Goal: Check status: Check status

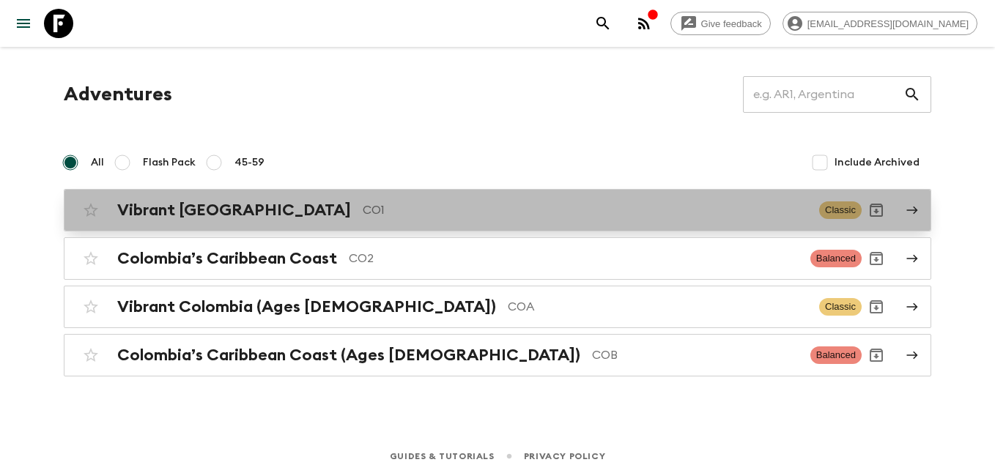
click at [182, 215] on h2 "Vibrant [GEOGRAPHIC_DATA]" at bounding box center [234, 210] width 234 height 19
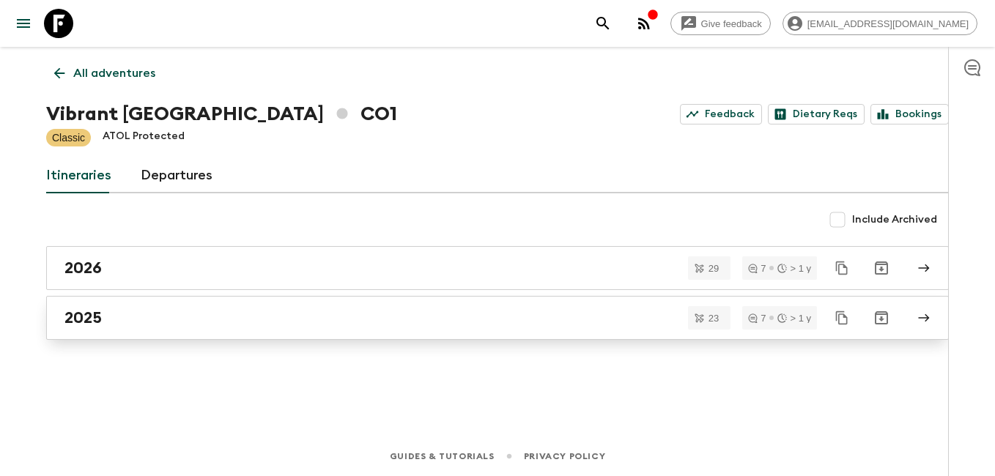
click at [98, 313] on h2 "2025" at bounding box center [82, 318] width 37 height 19
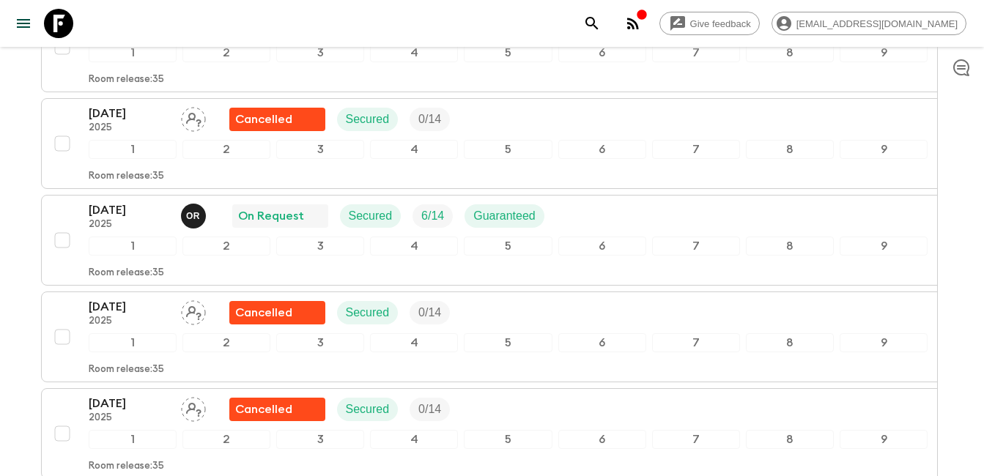
scroll to position [586, 0]
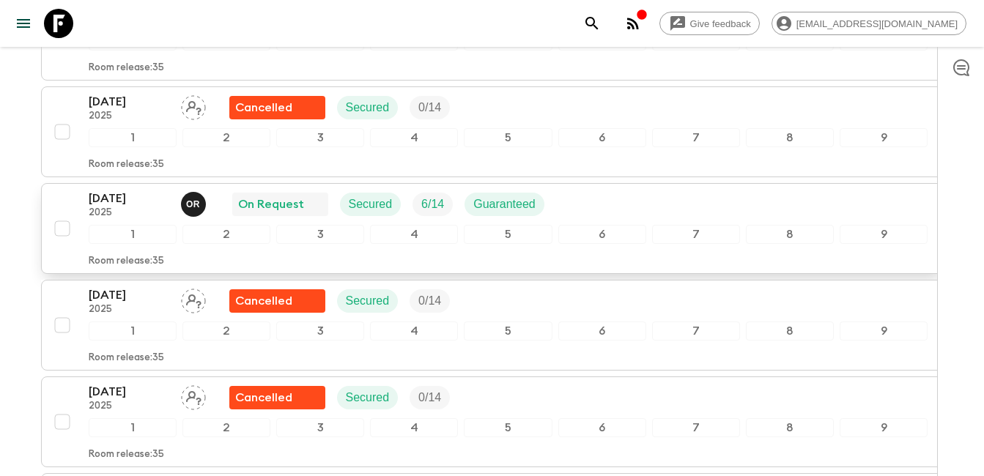
click at [119, 204] on p "[DATE]" at bounding box center [129, 199] width 81 height 18
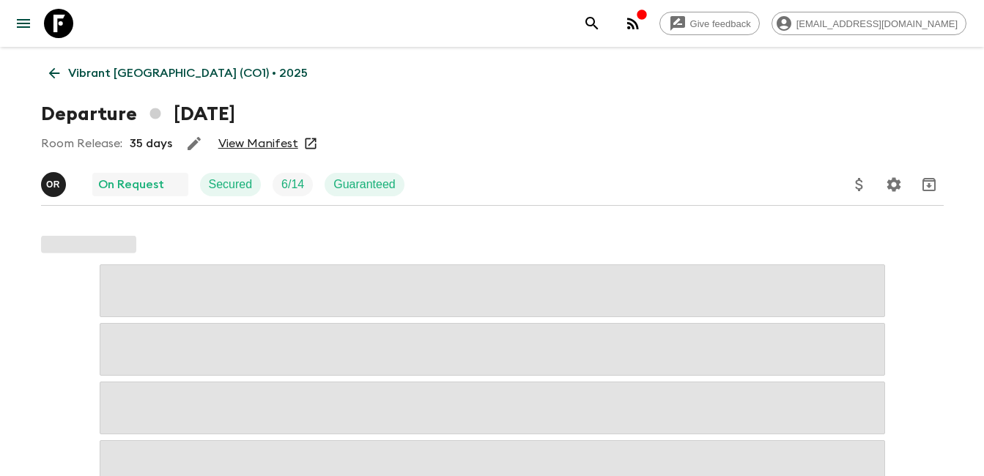
click at [268, 143] on link "View Manifest" at bounding box center [258, 143] width 80 height 15
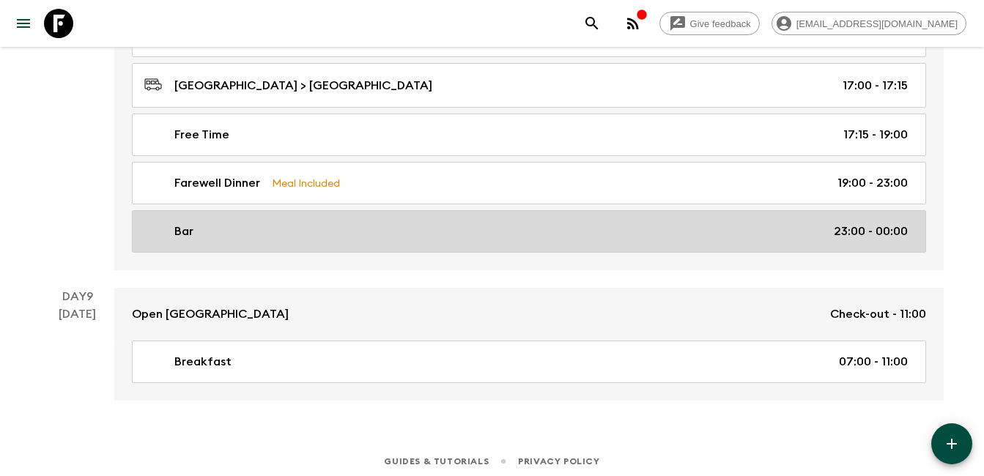
scroll to position [4109, 0]
